Goal: Register for event/course

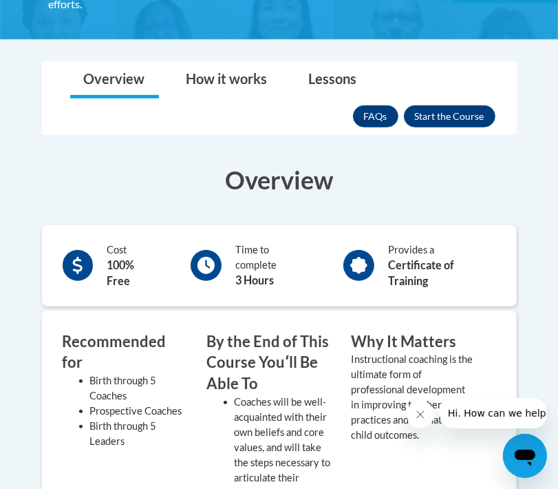
scroll to position [429, 0]
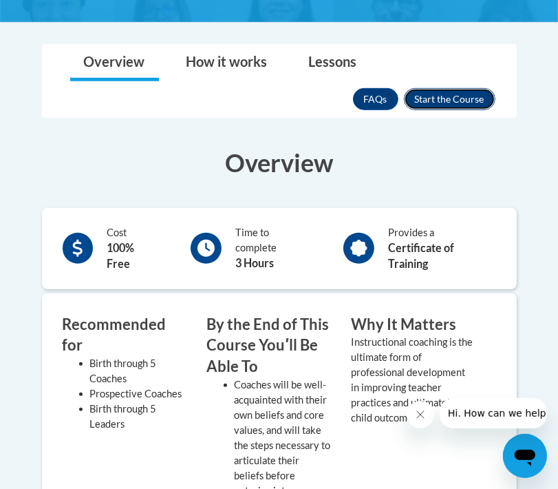
click at [447, 100] on button "Enroll" at bounding box center [450, 99] width 92 height 22
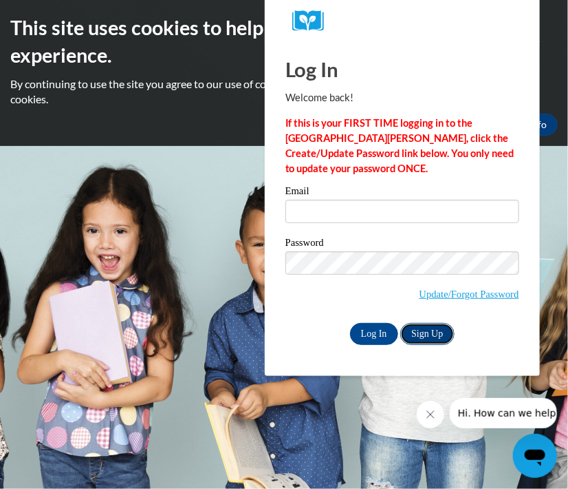
click at [431, 343] on link "Sign Up" at bounding box center [428, 334] width 54 height 22
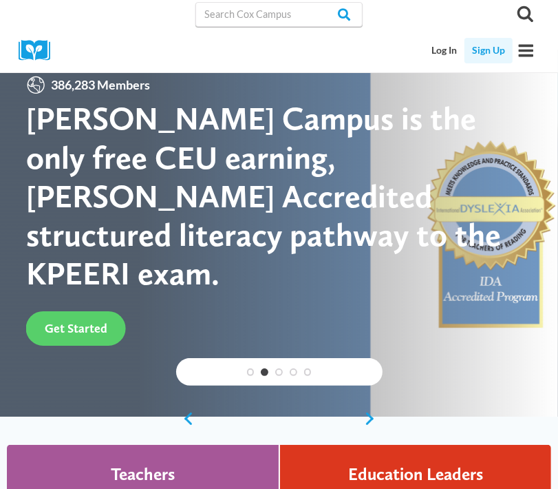
click at [493, 54] on link "Sign Up" at bounding box center [489, 50] width 48 height 25
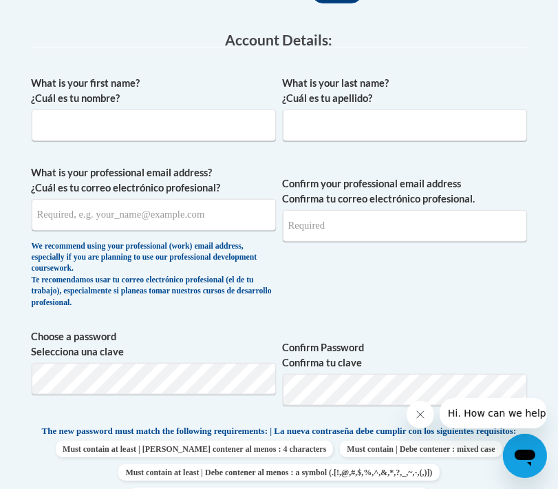
scroll to position [407, 0]
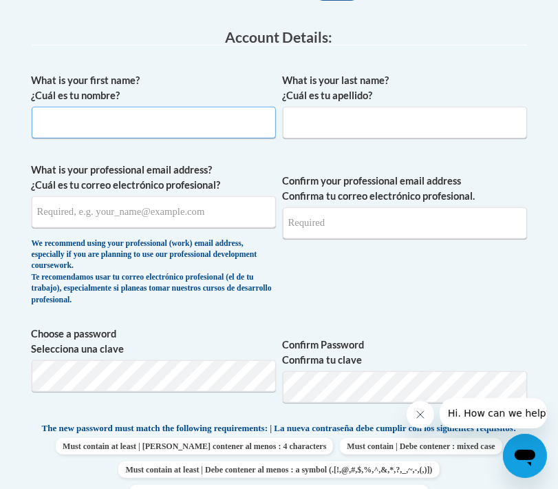
click at [149, 125] on input "What is your first name? ¿Cuál es tu nombre?" at bounding box center [154, 123] width 244 height 32
type input "Hypatia"
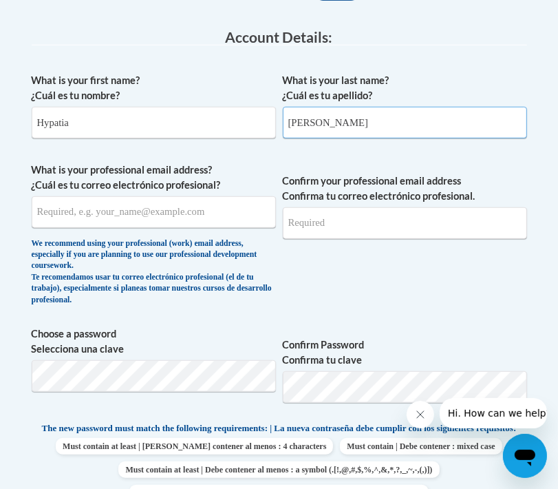
type input "[PERSON_NAME]"
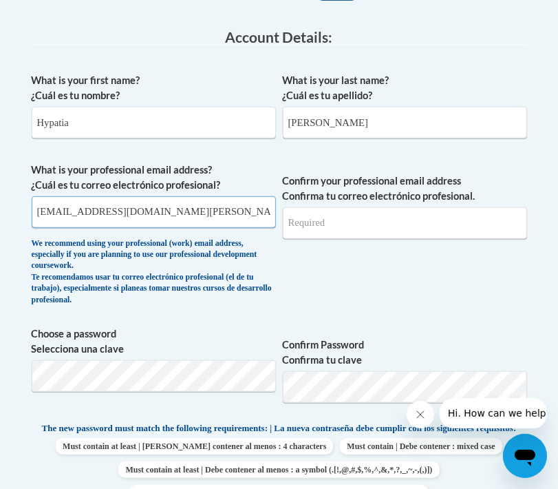
type input "[EMAIL_ADDRESS][DOMAIN_NAME][PERSON_NAME]"
drag, startPoint x: 187, startPoint y: 205, endPoint x: 6, endPoint y: 231, distance: 183.5
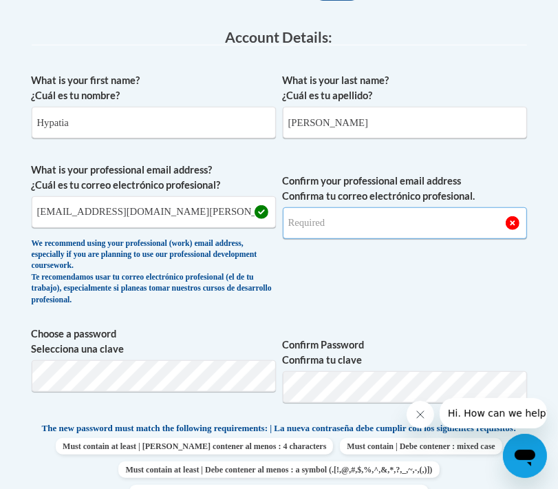
click at [346, 228] on input "Confirm your professional email address Confirma tu correo electrónico profesio…" at bounding box center [405, 223] width 244 height 32
type input "h"
type input "[EMAIL_ADDRESS][DOMAIN_NAME][PERSON_NAME]"
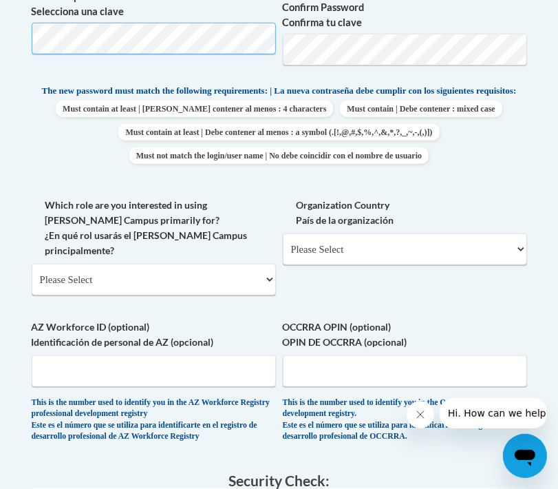
scroll to position [749, 0]
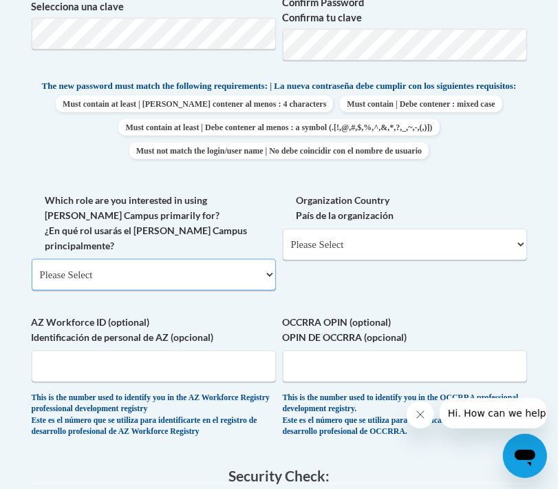
click at [125, 269] on select "Please Select College/University | Colegio/Universidad Community/Nonprofit Part…" at bounding box center [154, 275] width 244 height 32
select select "fbf2d438-af2f-41f8-98f1-81c410e29de3"
click at [32, 259] on select "Please Select College/University | Colegio/Universidad Community/Nonprofit Part…" at bounding box center [154, 275] width 244 height 32
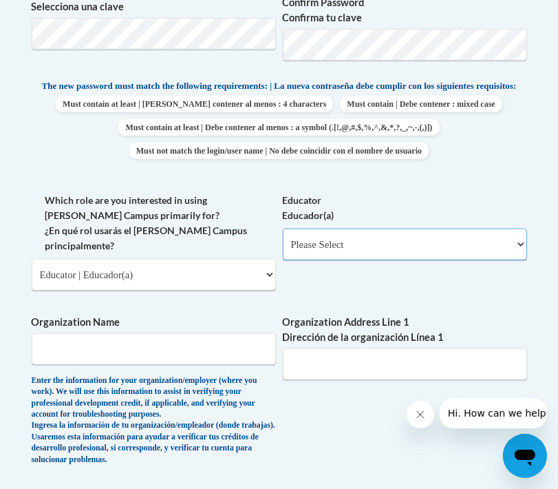
click at [321, 253] on select "Please Select Early Learning/Daycare Teacher/Family Home Care Provider | Maestr…" at bounding box center [405, 244] width 244 height 32
select select "0511639c-7f7f-452d-b732-81fe955bd7e2"
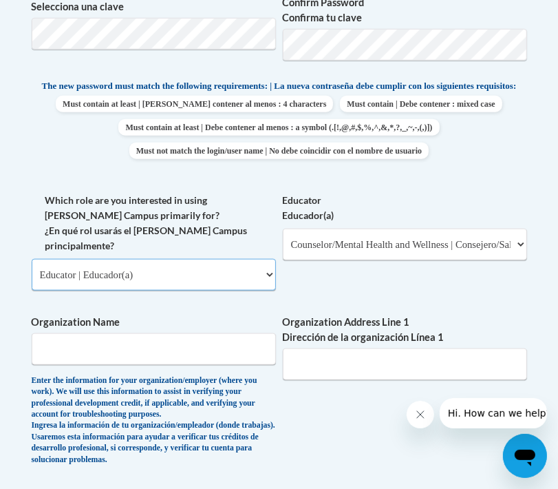
click at [198, 262] on select "Please Select College/University | Colegio/Universidad Community/Nonprofit Part…" at bounding box center [154, 275] width 244 height 32
select select "5a18ea06-2b54-4451-96f2-d152daf9eac5"
click at [32, 259] on select "Please Select College/University | Colegio/Universidad Community/Nonprofit Part…" at bounding box center [154, 275] width 244 height 32
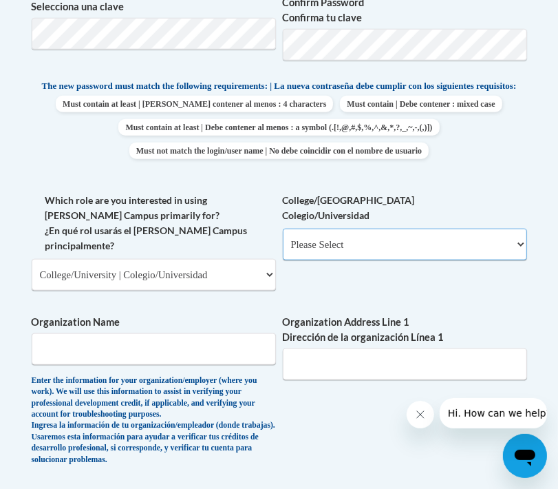
click at [359, 248] on select "Please Select College/University Staff | Empleado universitario College/Univers…" at bounding box center [405, 244] width 244 height 32
select select "99b32b07-cffc-426c-8bf6-0cd77760d84b"
click at [283, 239] on select "Please Select College/University Staff | Empleado universitario College/Univers…" at bounding box center [405, 244] width 244 height 32
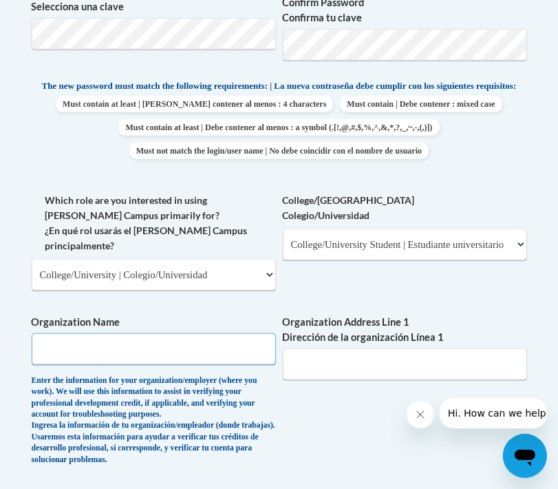
click at [212, 351] on input "Organization Name" at bounding box center [154, 349] width 244 height 32
type input "[PERSON_NAME][GEOGRAPHIC_DATA]"
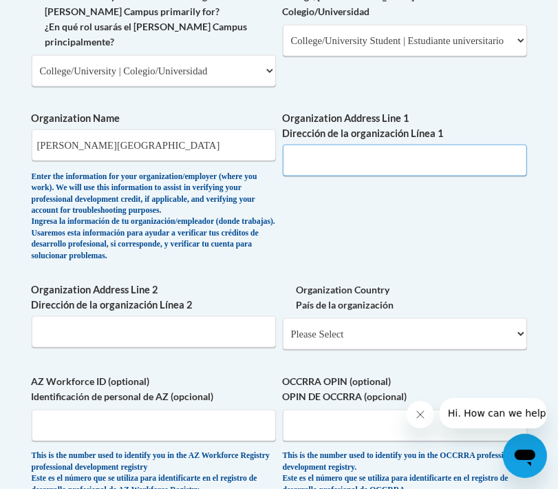
scroll to position [983, 0]
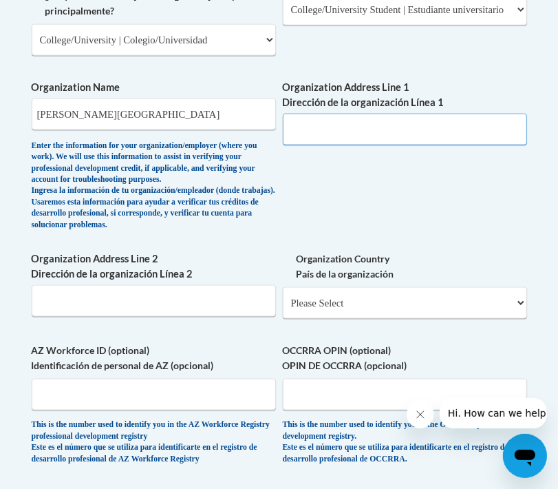
click at [371, 135] on input "Organization Address Line 1 Dirección de la organización Línea 1" at bounding box center [405, 130] width 244 height 32
type input "[STREET_ADDRESS]"
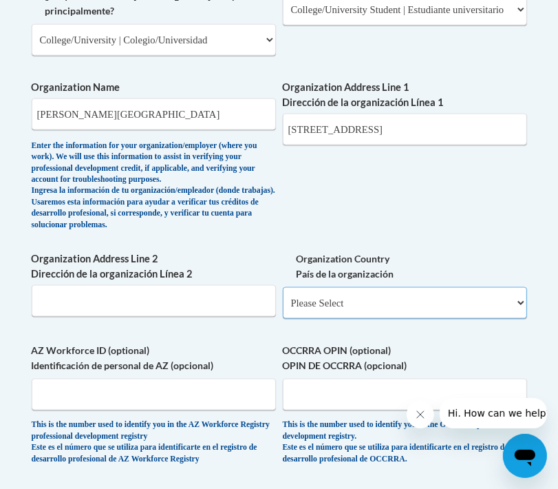
click at [367, 319] on select "Please Select [GEOGRAPHIC_DATA] | [GEOGRAPHIC_DATA] Outside of [GEOGRAPHIC_DATA…" at bounding box center [405, 303] width 244 height 32
select select "ad49bcad-a171-4b2e-b99c-48b446064914"
click at [283, 305] on select "Please Select [GEOGRAPHIC_DATA] | [GEOGRAPHIC_DATA] Outside of [GEOGRAPHIC_DATA…" at bounding box center [405, 303] width 244 height 32
select select
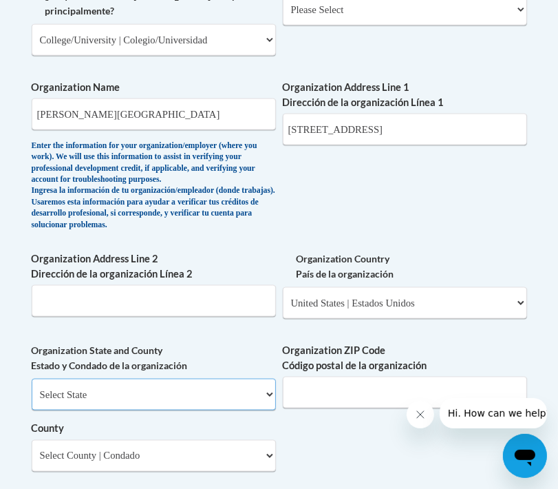
click at [173, 410] on select "Select State [US_STATE] [US_STATE] [US_STATE] [US_STATE] [US_STATE] [US_STATE] …" at bounding box center [154, 394] width 244 height 32
select select "[US_STATE]"
click at [32, 396] on select "Select State [US_STATE] [US_STATE] [US_STATE] [US_STATE] [US_STATE] [US_STATE] …" at bounding box center [154, 394] width 244 height 32
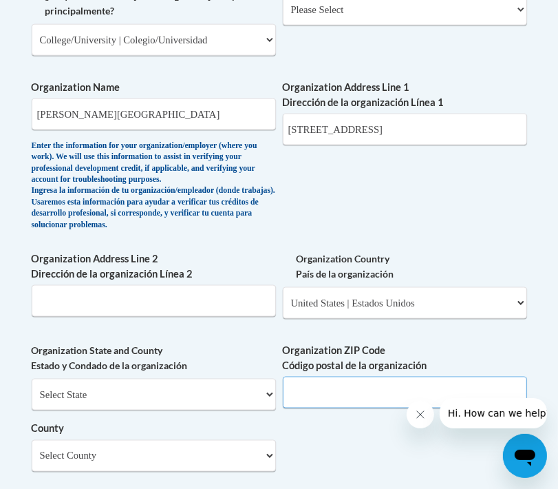
click at [327, 405] on input "Organization ZIP Code Código postal de la organización" at bounding box center [405, 392] width 244 height 32
type input "37204"
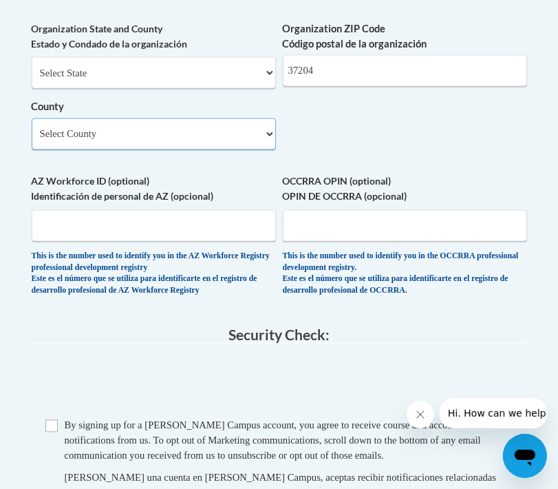
click at [156, 150] on select "Select County [PERSON_NAME][GEOGRAPHIC_DATA] [PERSON_NAME] [PERSON_NAME] [PERSO…" at bounding box center [154, 134] width 244 height 32
select select "Davidson"
click at [32, 136] on select "Select County [PERSON_NAME][GEOGRAPHIC_DATA] [PERSON_NAME] [PERSON_NAME] [PERSO…" at bounding box center [154, 134] width 244 height 32
click at [54, 432] on input "Checkbox" at bounding box center [51, 426] width 12 height 12
checkbox input "true"
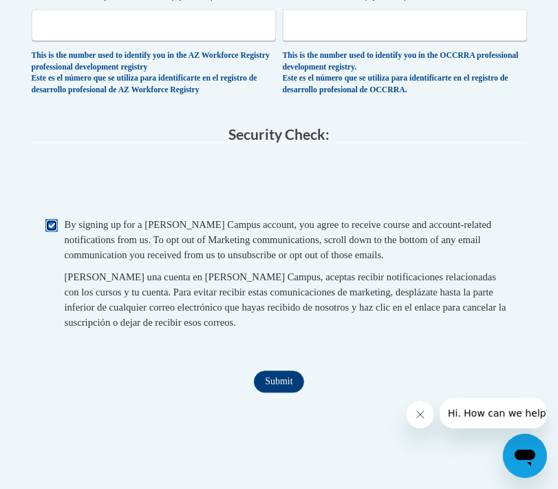
scroll to position [1511, 0]
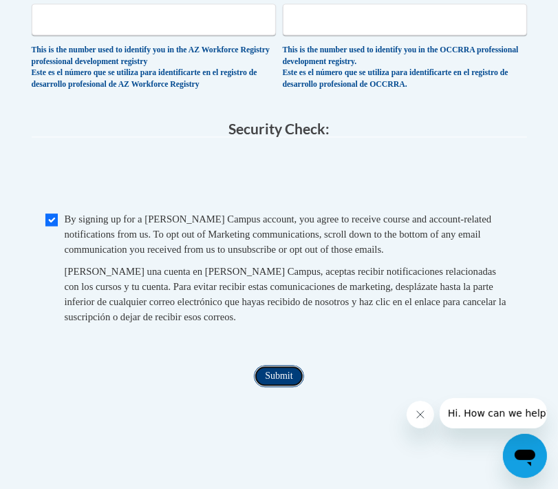
click at [281, 387] on input "Submit" at bounding box center [279, 376] width 50 height 22
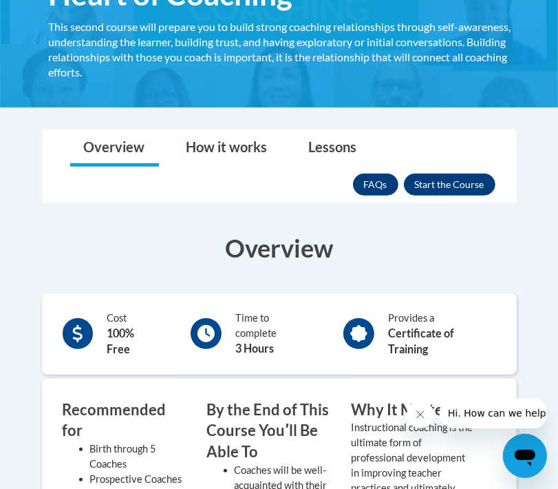
scroll to position [284, 0]
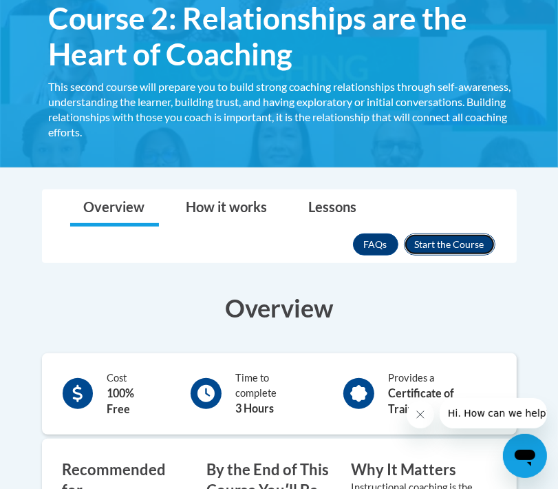
click at [468, 246] on button "Enroll" at bounding box center [450, 244] width 92 height 22
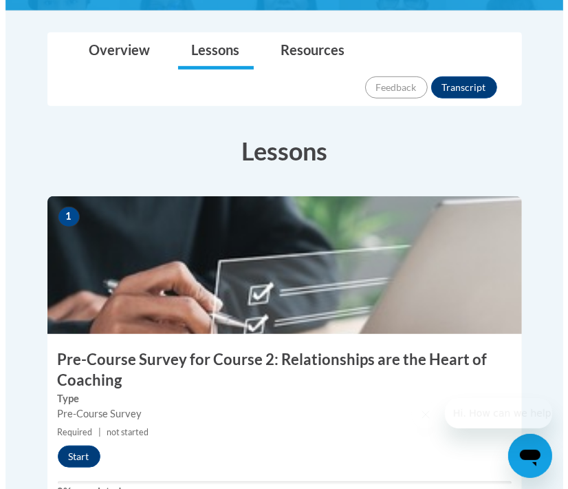
scroll to position [427, 0]
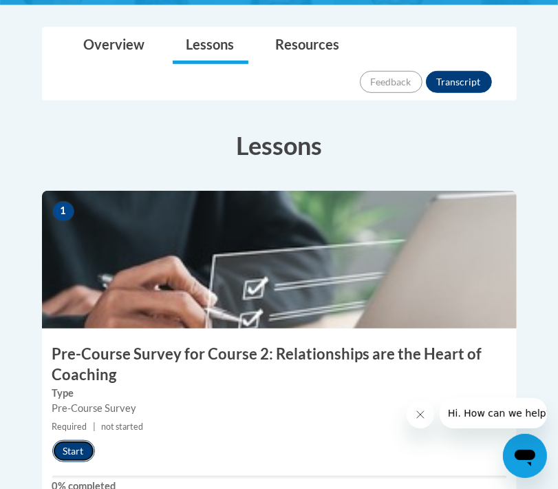
click at [83, 440] on button "Start" at bounding box center [73, 451] width 43 height 22
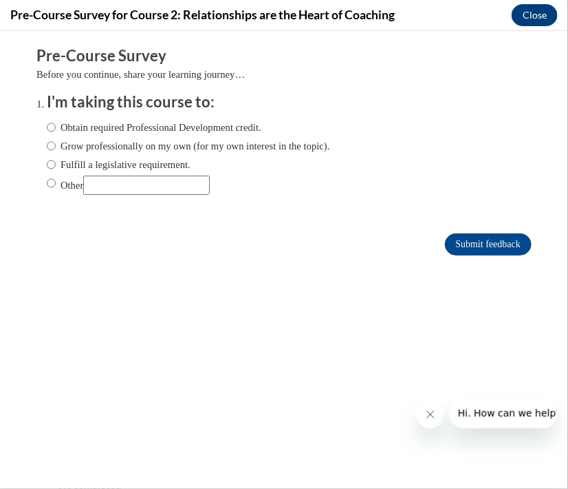
scroll to position [0, 0]
click at [107, 126] on label "Obtain required Professional Development credit." at bounding box center [154, 126] width 215 height 15
click at [56, 126] on input "Obtain required Professional Development credit." at bounding box center [51, 126] width 9 height 15
radio input "true"
click at [457, 240] on input "Submit feedback" at bounding box center [488, 244] width 87 height 22
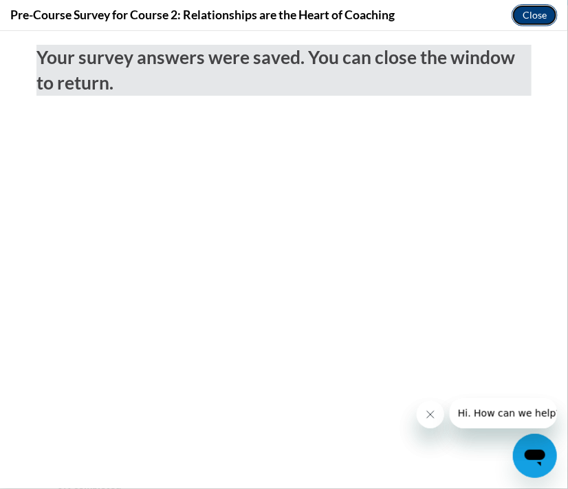
click at [530, 23] on button "Close" at bounding box center [535, 15] width 46 height 22
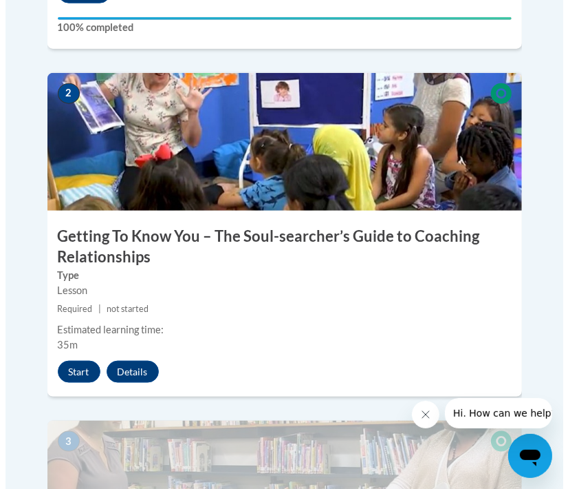
scroll to position [919, 0]
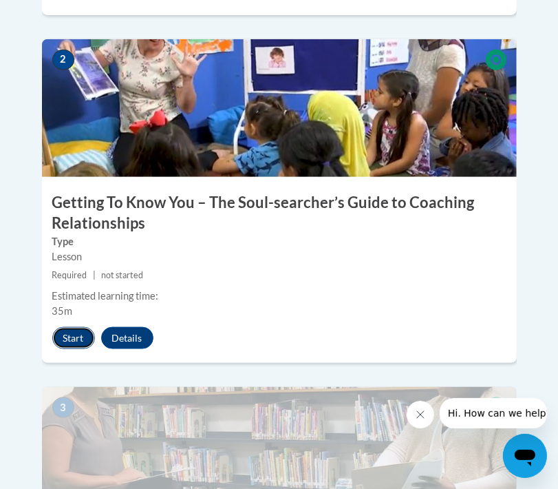
click at [69, 327] on button "Start" at bounding box center [73, 338] width 43 height 22
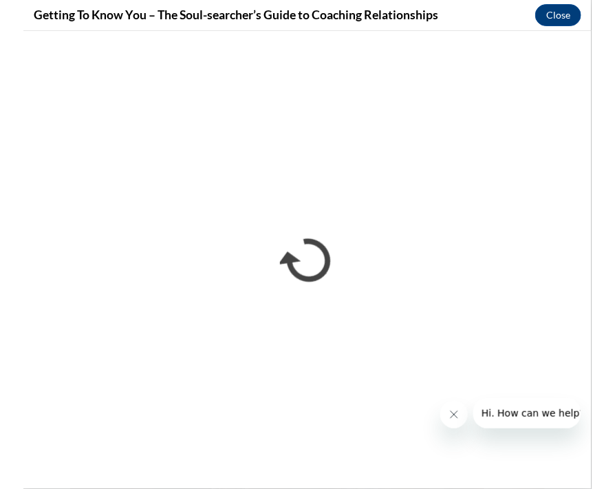
scroll to position [875, 0]
